Goal: Find contact information: Find contact information

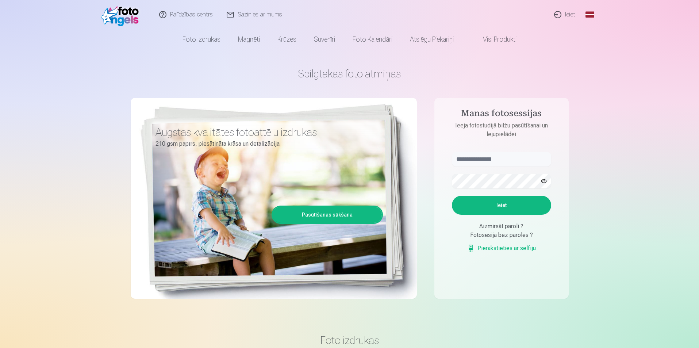
click at [510, 236] on div "Fotosesija bez paroles ?" at bounding box center [501, 235] width 99 height 9
click at [494, 247] on link "Pierakstieties ar selfiju" at bounding box center [501, 248] width 69 height 9
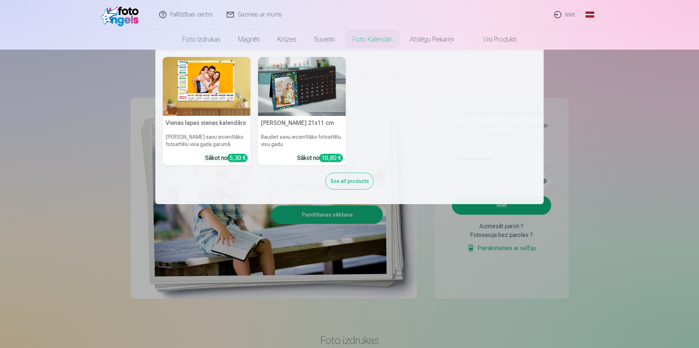
click at [624, 151] on nav "Vienas lapas sienas [PERSON_NAME] savu iecienītāko fotoattēlu visa gada garumā …" at bounding box center [349, 127] width 699 height 154
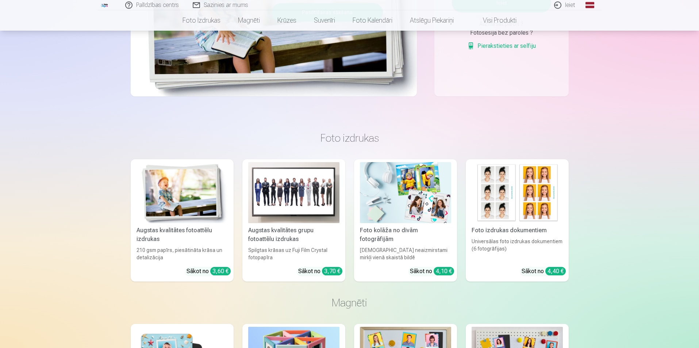
scroll to position [270, 0]
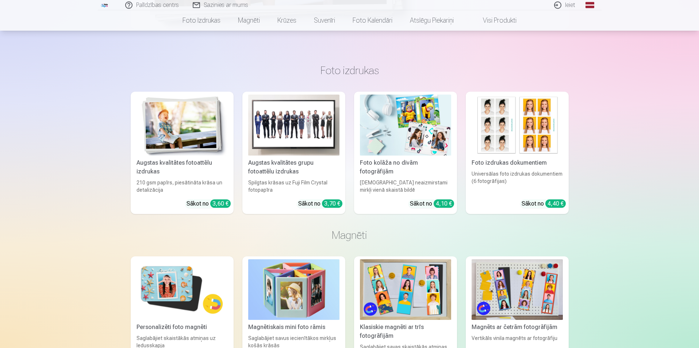
click at [529, 142] on img at bounding box center [516, 124] width 91 height 61
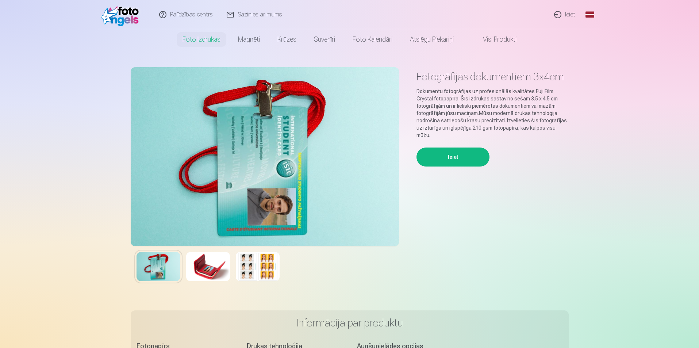
click at [456, 151] on button "Ieiet" at bounding box center [452, 156] width 73 height 19
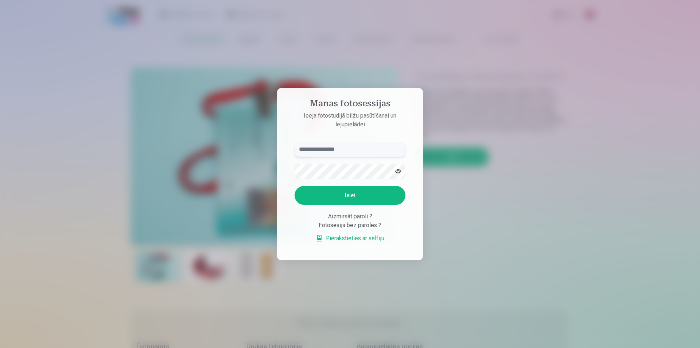
click at [314, 150] on input "text" at bounding box center [350, 149] width 111 height 15
type input "******"
click at [358, 198] on button "Ieiet" at bounding box center [350, 195] width 111 height 19
click at [399, 164] on button "button" at bounding box center [398, 171] width 14 height 14
click at [350, 195] on button "Ieiet" at bounding box center [350, 195] width 111 height 19
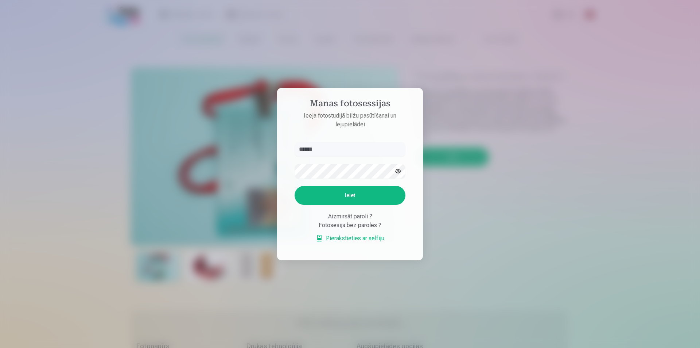
click at [350, 221] on div "Aizmirsāt paroli ?" at bounding box center [350, 216] width 111 height 9
click at [352, 239] on link "Pierakstieties ar selfiju" at bounding box center [350, 238] width 69 height 9
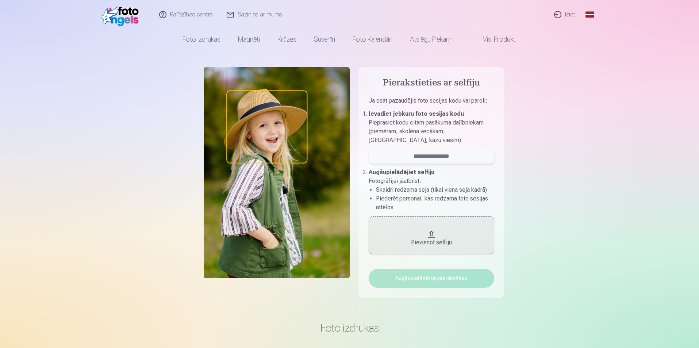
click at [434, 161] on input "email" at bounding box center [430, 156] width 125 height 15
type input "******"
click at [434, 242] on div "Pievienot selfiju" at bounding box center [431, 242] width 111 height 9
click at [204, 13] on link "Palīdzības centrs" at bounding box center [185, 14] width 67 height 29
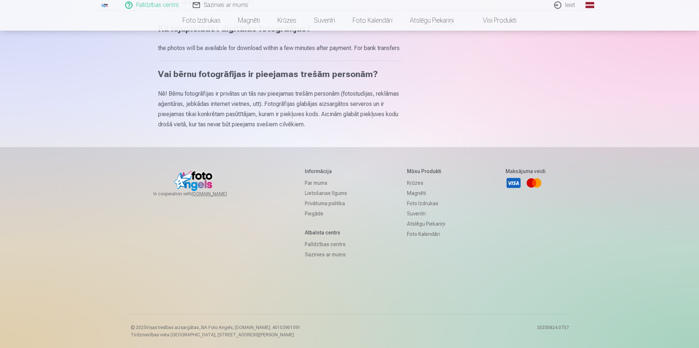
scroll to position [440, 0]
click at [324, 255] on link "Sazinies ar mums" at bounding box center [326, 254] width 42 height 10
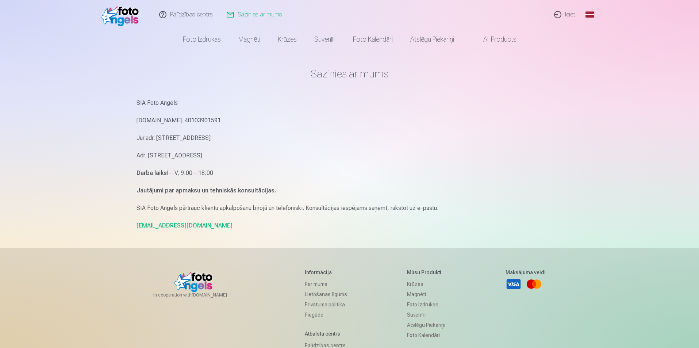
drag, startPoint x: 155, startPoint y: 225, endPoint x: 270, endPoint y: 243, distance: 117.0
click at [270, 243] on main "Sazinies ar mums SIA Foto Angels Reg.Nr. 40103901591 Jur.adr. Rīga, Dzelzavas i…" at bounding box center [349, 149] width 426 height 198
